Goal: Download file/media

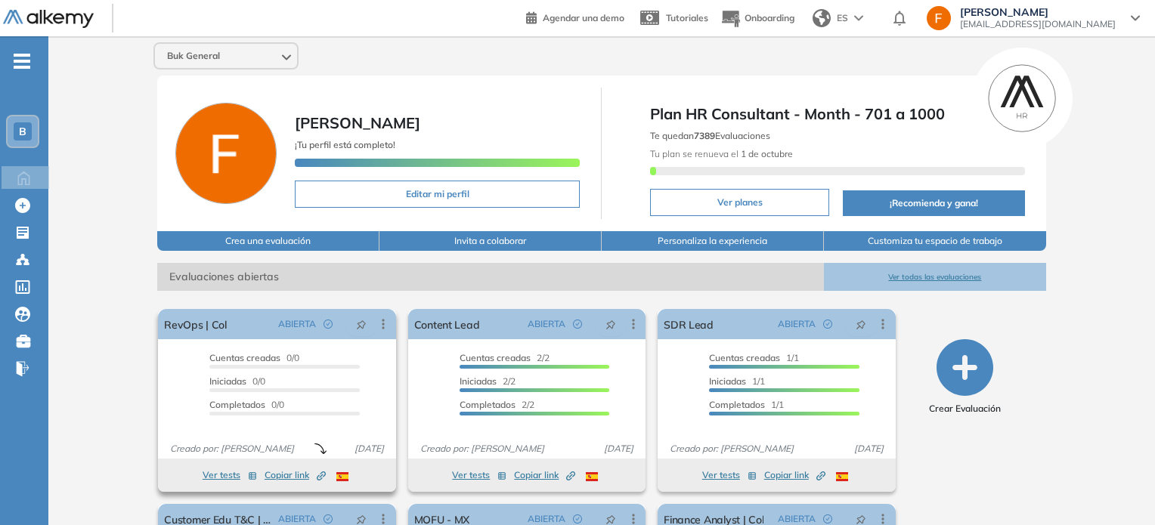
scroll to position [174, 0]
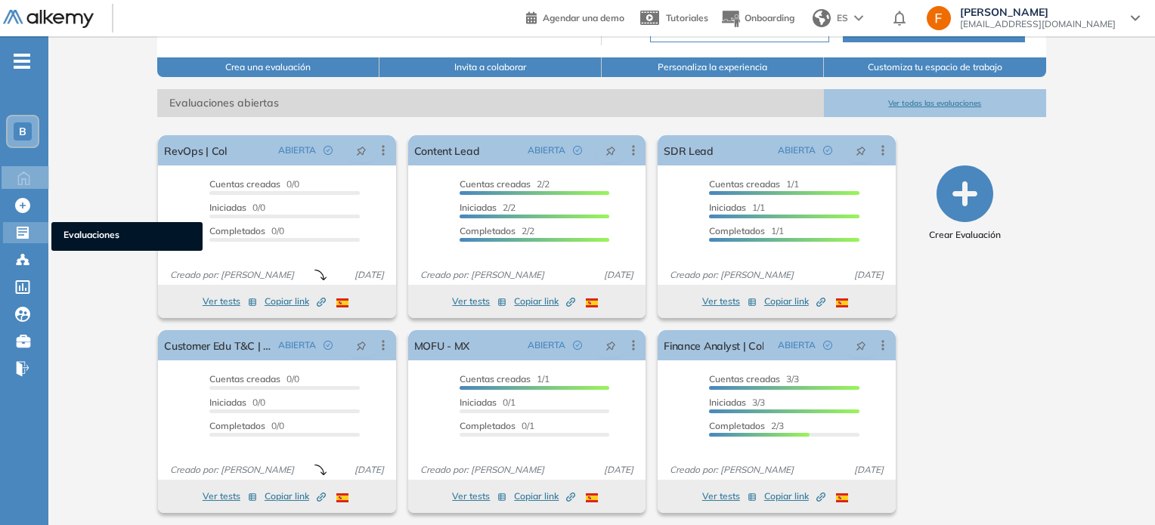
click at [23, 232] on icon at bounding box center [23, 233] width 12 height 12
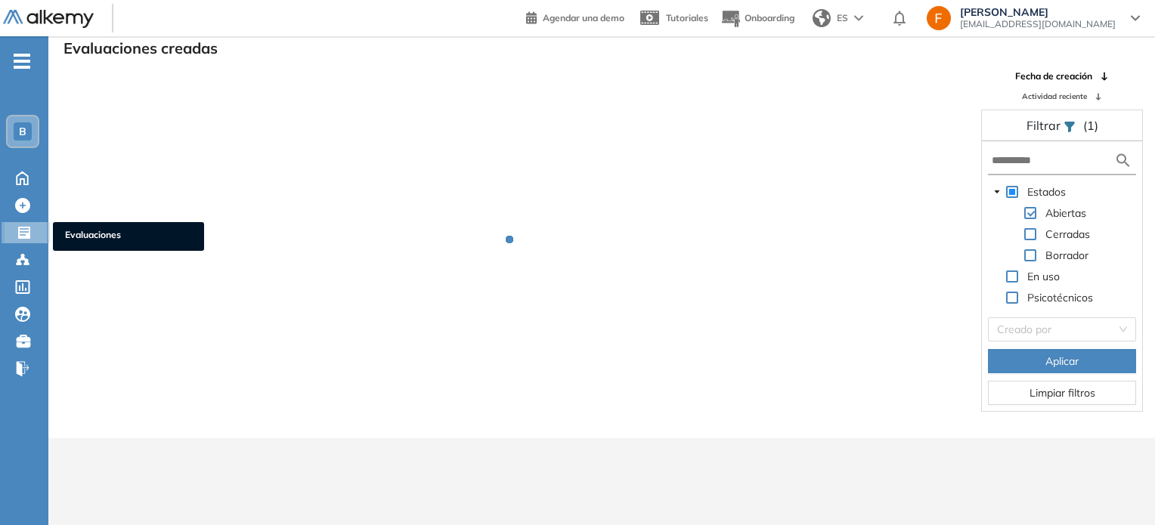
scroll to position [36, 0]
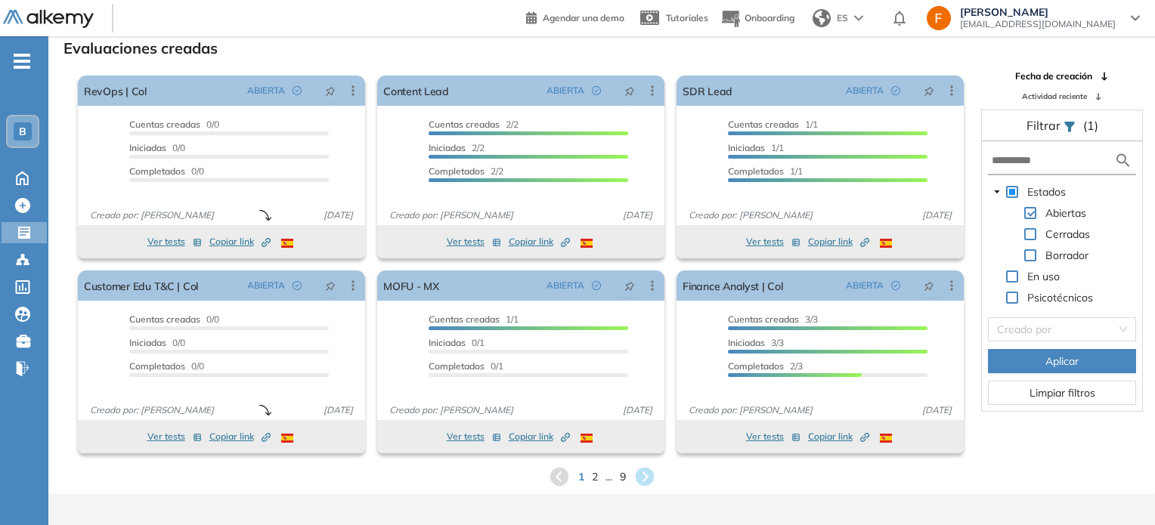
drag, startPoint x: 1012, startPoint y: 169, endPoint x: 989, endPoint y: 161, distance: 24.2
click at [989, 161] on form at bounding box center [1062, 161] width 148 height 28
click at [1005, 163] on input "text" at bounding box center [1053, 161] width 122 height 16
type input "***"
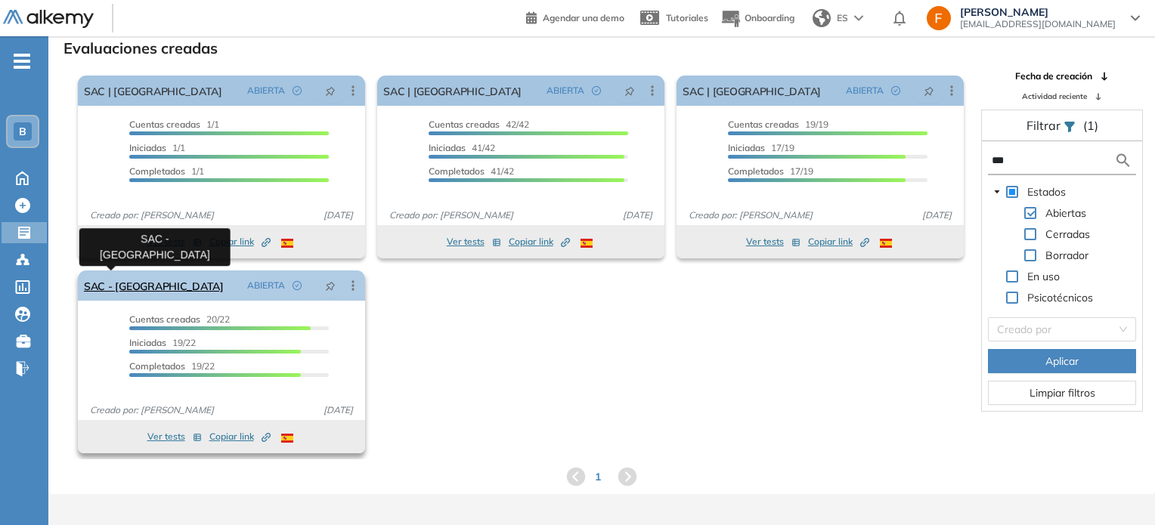
click at [113, 290] on link "SAC - [GEOGRAPHIC_DATA]" at bounding box center [154, 286] width 140 height 30
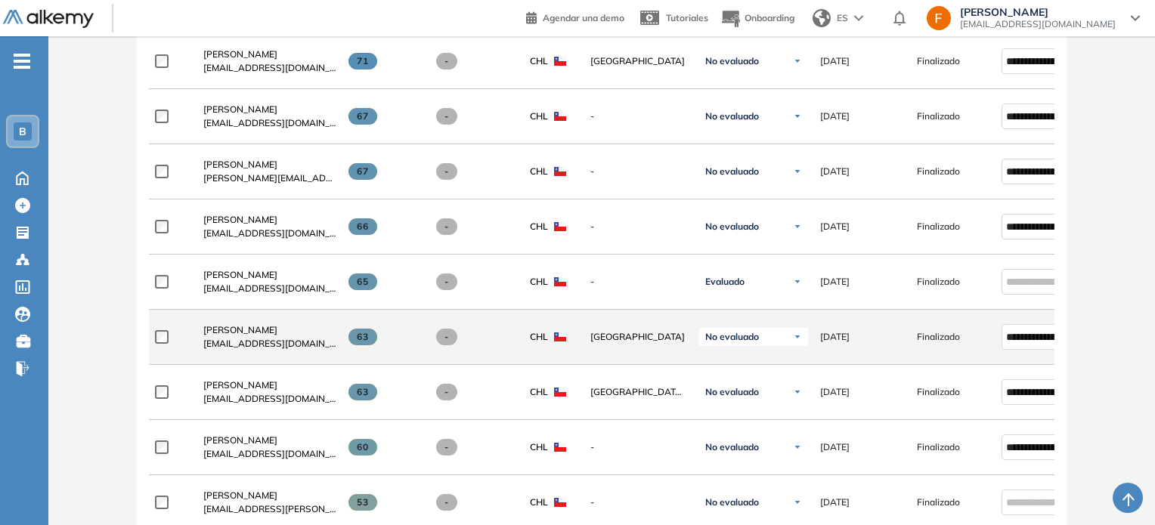
scroll to position [1055, 0]
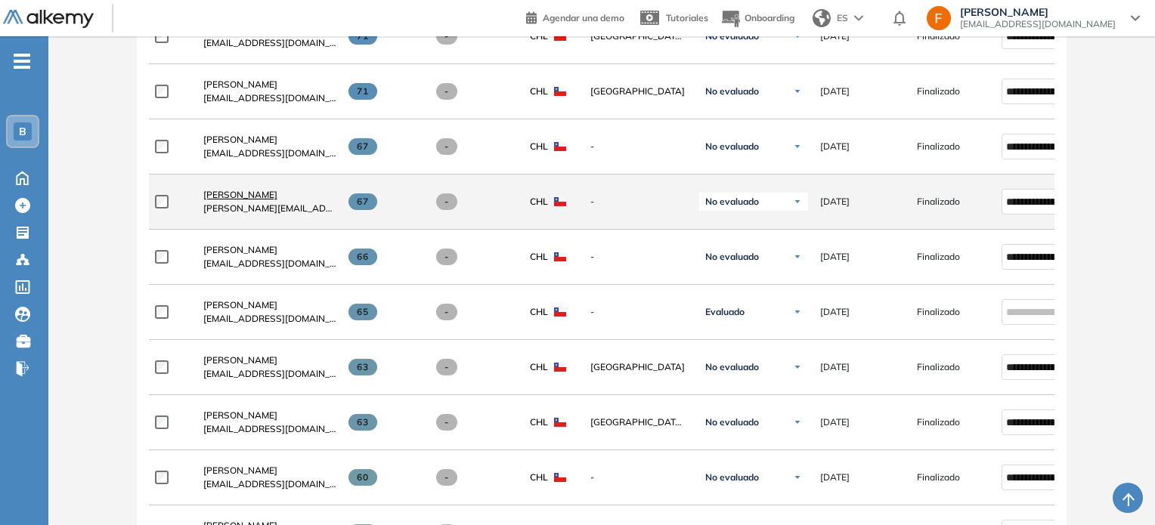
click at [232, 198] on span "[PERSON_NAME]" at bounding box center [240, 194] width 74 height 11
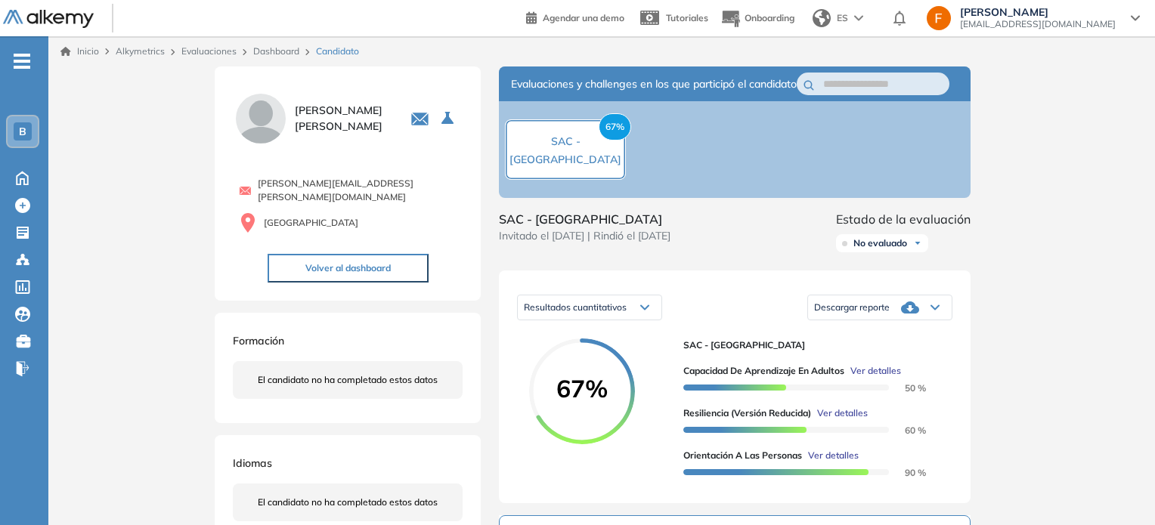
scroll to position [135, 0]
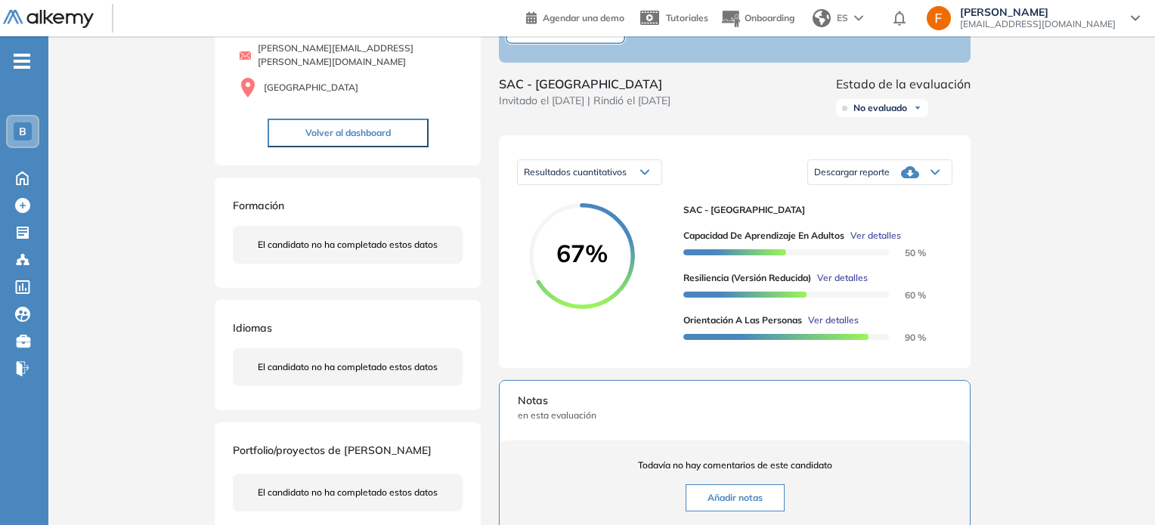
click at [864, 178] on span "Descargar reporte" at bounding box center [852, 172] width 76 height 12
click at [854, 231] on li "Descargar informe resumido" at bounding box center [871, 222] width 113 height 15
click at [857, 187] on div at bounding box center [880, 172] width 144 height 30
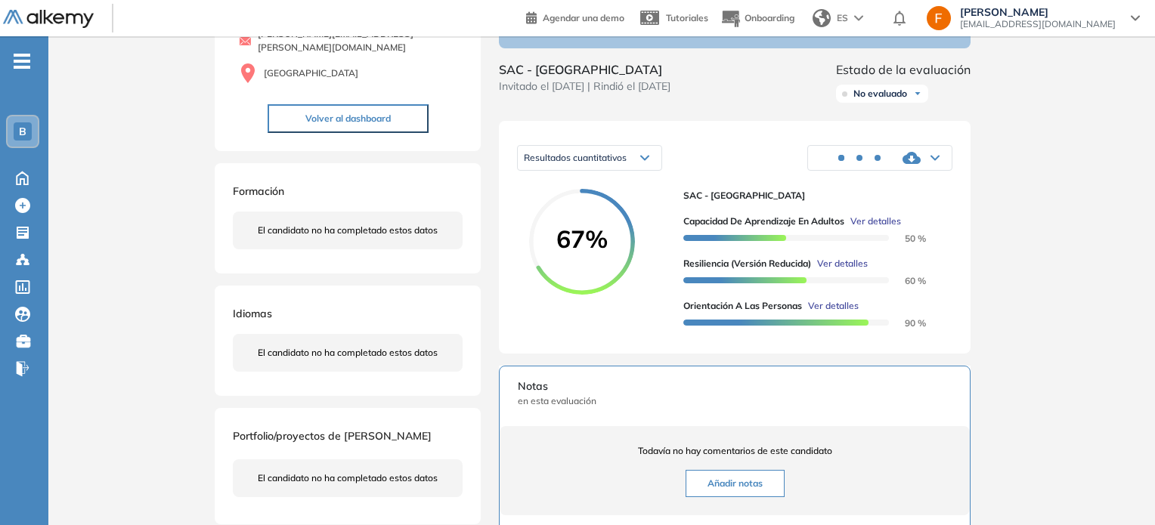
scroll to position [150, 0]
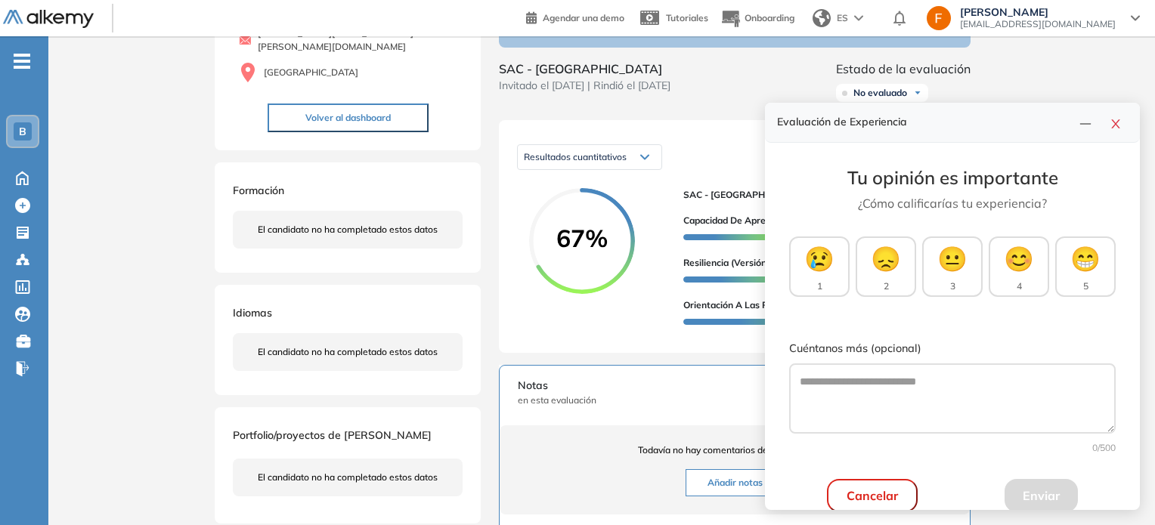
click at [1128, 125] on div "Evaluación de Experiencia" at bounding box center [952, 123] width 375 height 40
